Goal: Find specific page/section: Locate a particular part of the current website

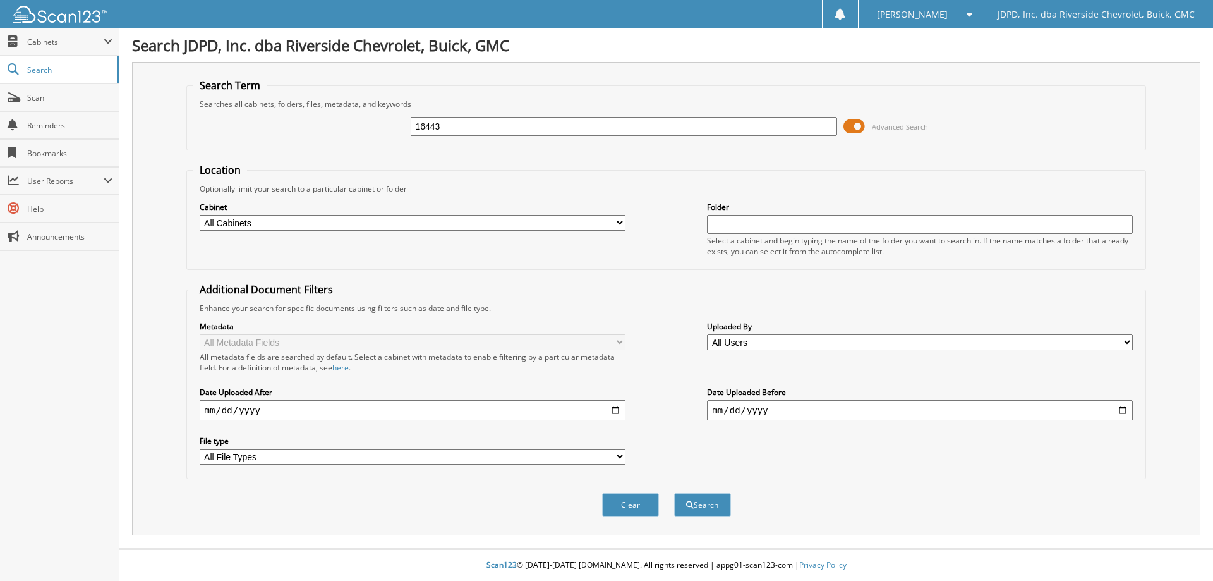
type input "16443"
click at [674, 493] on button "Search" at bounding box center [702, 504] width 57 height 23
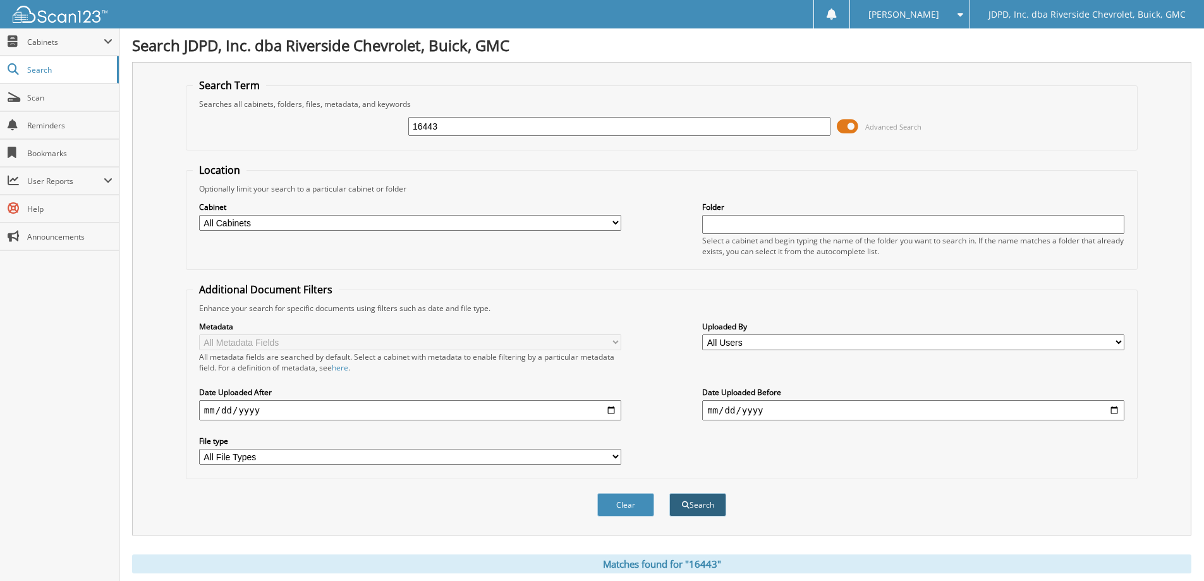
click at [688, 511] on button "Search" at bounding box center [697, 504] width 57 height 23
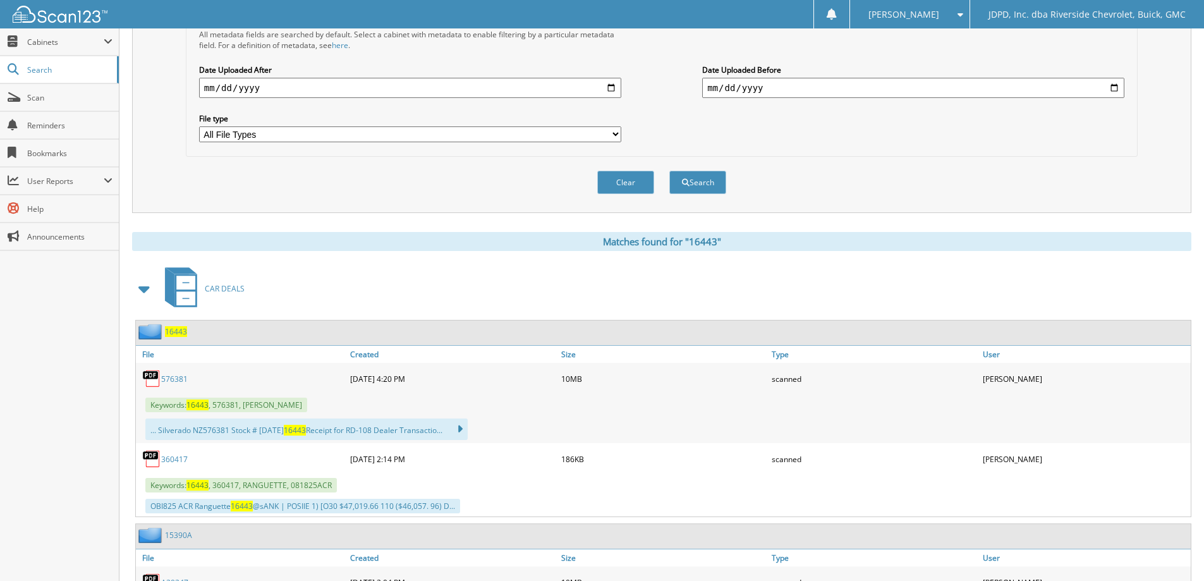
scroll to position [316, 0]
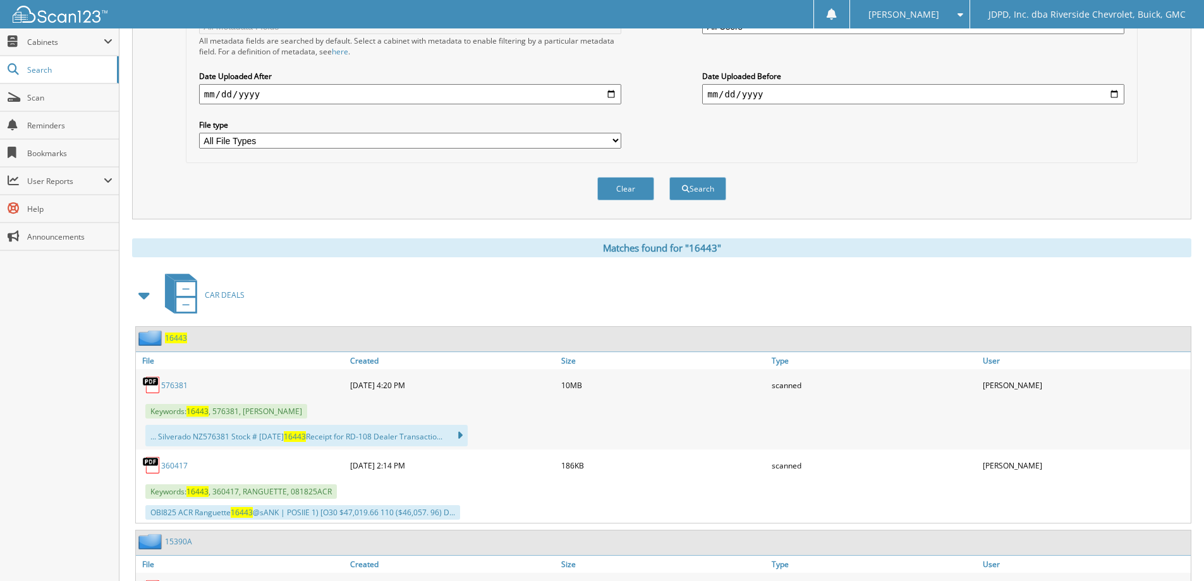
click at [164, 385] on link "576381" at bounding box center [174, 385] width 27 height 11
click at [45, 100] on span "Scan" at bounding box center [69, 97] width 85 height 11
